Goal: Task Accomplishment & Management: Manage account settings

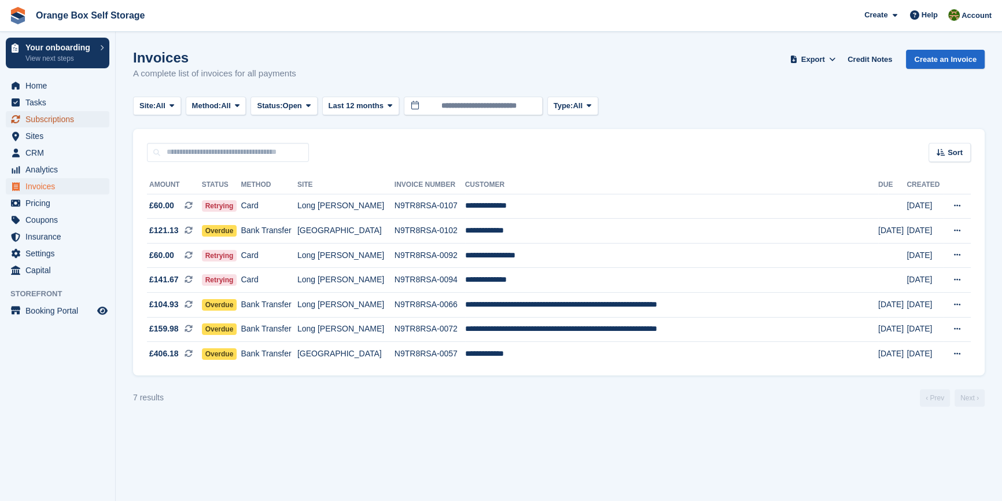
click at [64, 117] on span "Subscriptions" at bounding box center [59, 119] width 69 height 16
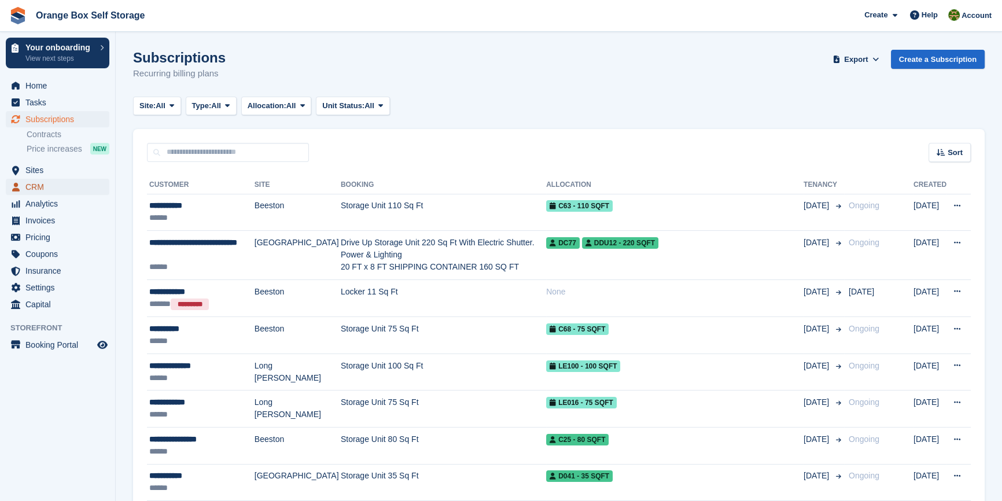
click at [47, 185] on span "CRM" at bounding box center [59, 187] width 69 height 16
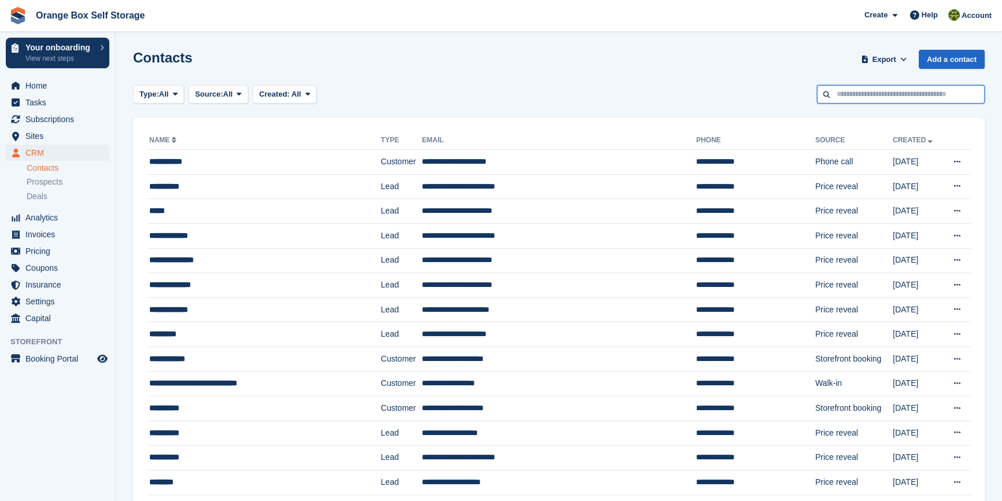
click at [885, 98] on input "text" at bounding box center [901, 94] width 168 height 19
type input "*****"
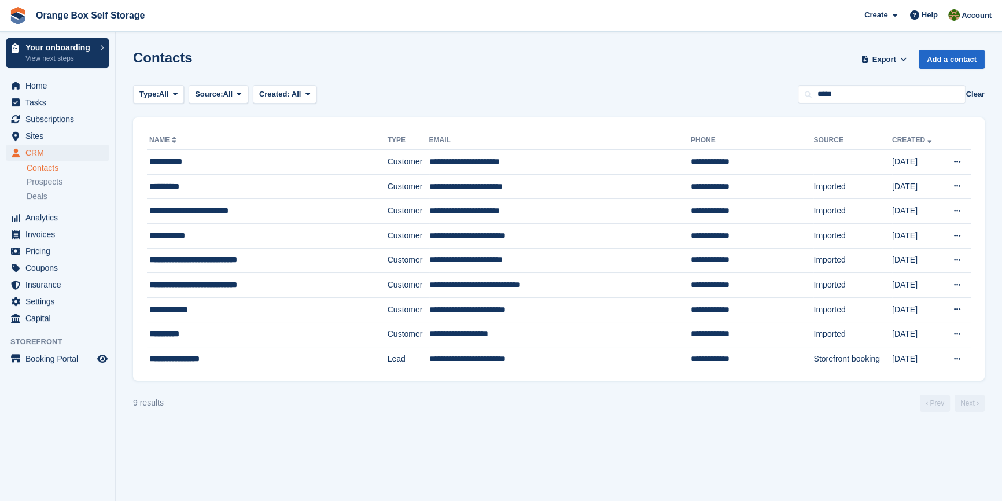
click at [578, 458] on section "Contacts Export Export Contacts Export a CSV of all Contacts which match the cu…" at bounding box center [559, 250] width 886 height 501
click at [31, 236] on span "Invoices" at bounding box center [59, 234] width 69 height 16
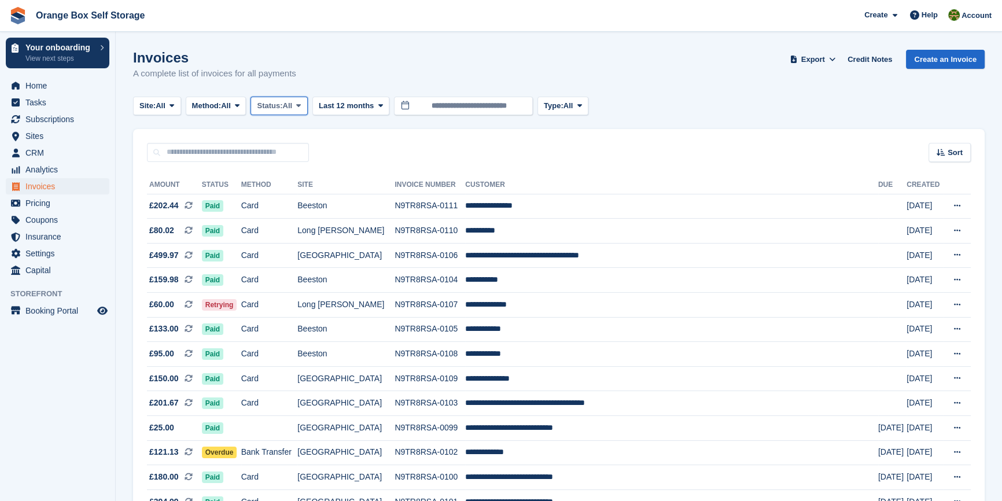
click at [279, 101] on span "Status:" at bounding box center [269, 106] width 25 height 12
click at [290, 194] on link "Open" at bounding box center [306, 195] width 101 height 21
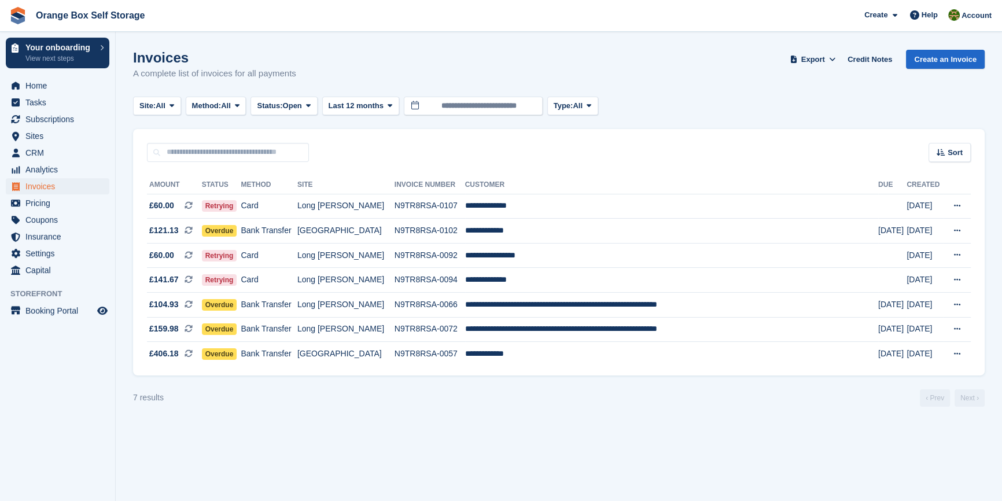
click at [570, 464] on section "Invoices A complete list of invoices for all payments Export Export Invoices Ex…" at bounding box center [559, 250] width 886 height 501
click at [364, 461] on section "Invoices A complete list of invoices for all payments Export Export Invoices Ex…" at bounding box center [559, 250] width 886 height 501
